Goal: Transaction & Acquisition: Purchase product/service

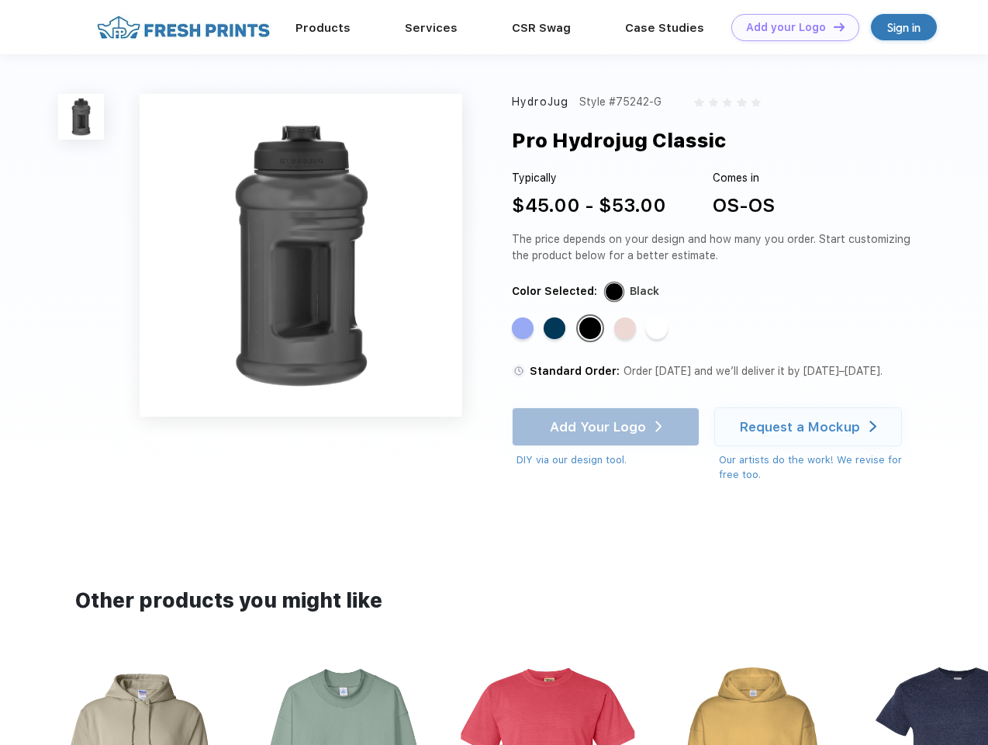
click at [790, 27] on link "Add your Logo Design Tool" at bounding box center [795, 27] width 128 height 27
click at [0, 0] on div "Design Tool" at bounding box center [0, 0] width 0 height 0
click at [832, 26] on link "Add your Logo Design Tool" at bounding box center [795, 27] width 128 height 27
click at [81, 116] on img at bounding box center [81, 117] width 46 height 46
click at [524, 329] on div "Standard Color" at bounding box center [523, 328] width 22 height 22
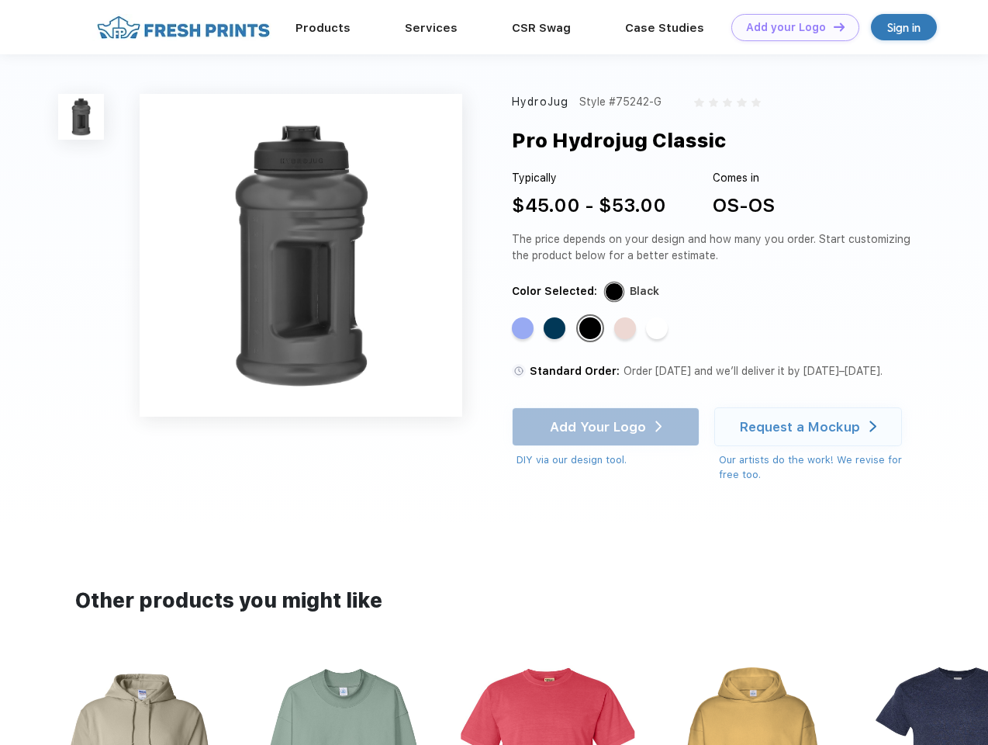
click at [556, 329] on div "Standard Color" at bounding box center [555, 328] width 22 height 22
click at [592, 329] on div "Standard Color" at bounding box center [590, 328] width 22 height 22
click at [627, 329] on div "Standard Color" at bounding box center [625, 328] width 22 height 22
click at [658, 329] on div "Standard Color" at bounding box center [657, 328] width 22 height 22
click at [607, 427] on div "Add Your Logo DIY via our design tool. Ah shoot! This product isn't up in our d…" at bounding box center [606, 437] width 188 height 60
